Goal: Obtain resource: Download file/media

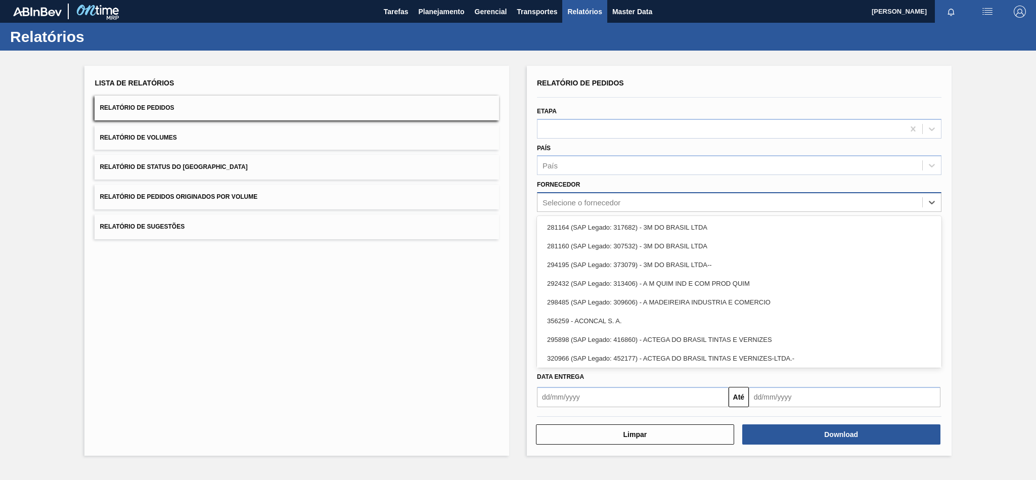
click at [567, 209] on div "Selecione o fornecedor" at bounding box center [739, 202] width 404 height 20
paste input "295242"
type input "295242"
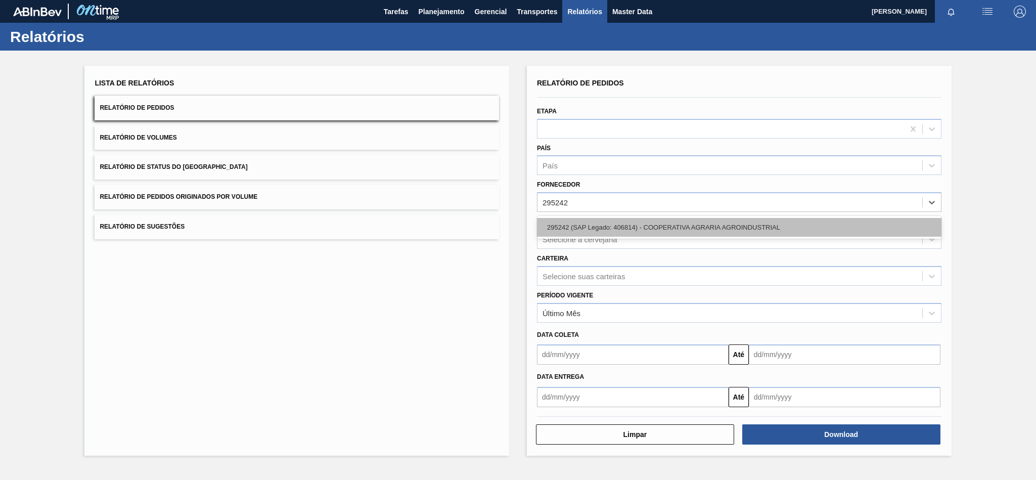
click at [572, 221] on div "295242 (SAP Legado: 406814) - COOPERATIVA AGRARIA AGROINDUSTRIAL" at bounding box center [739, 227] width 404 height 19
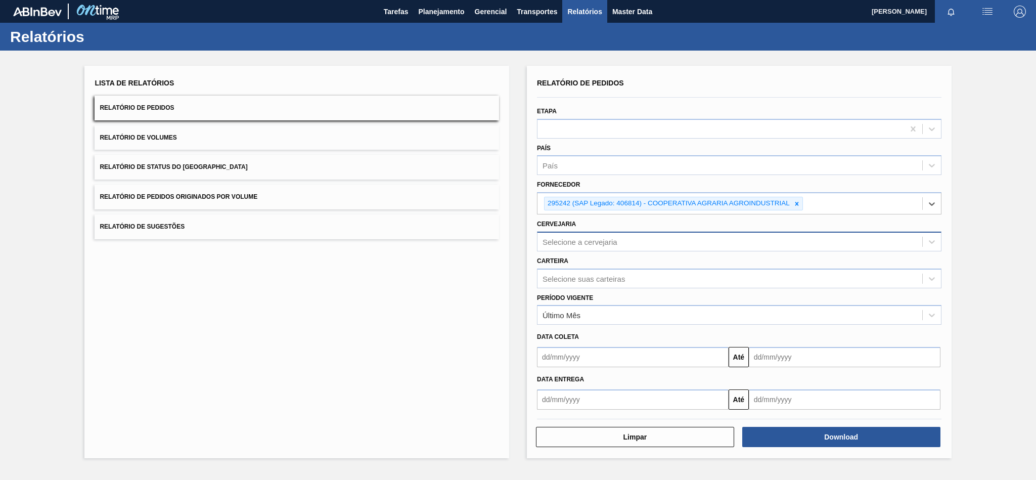
click at [571, 242] on div "Selecione a cervejaria" at bounding box center [579, 241] width 75 height 9
type input "br51"
click at [572, 256] on div "BR51 - [GEOGRAPHIC_DATA]" at bounding box center [739, 266] width 404 height 23
click at [572, 262] on div "BR51 - [GEOGRAPHIC_DATA]" at bounding box center [739, 266] width 404 height 19
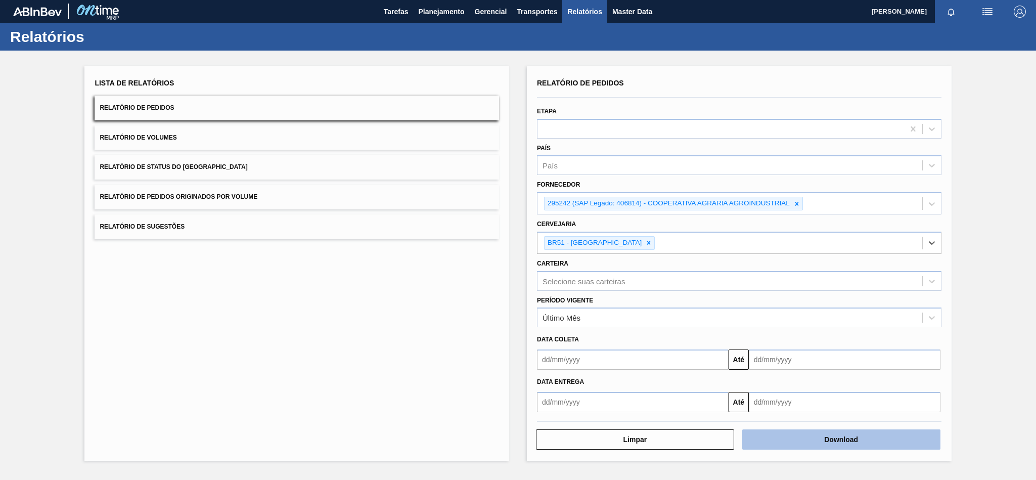
click at [778, 446] on button "Download" at bounding box center [841, 439] width 198 height 20
